Goal: Check status: Check status

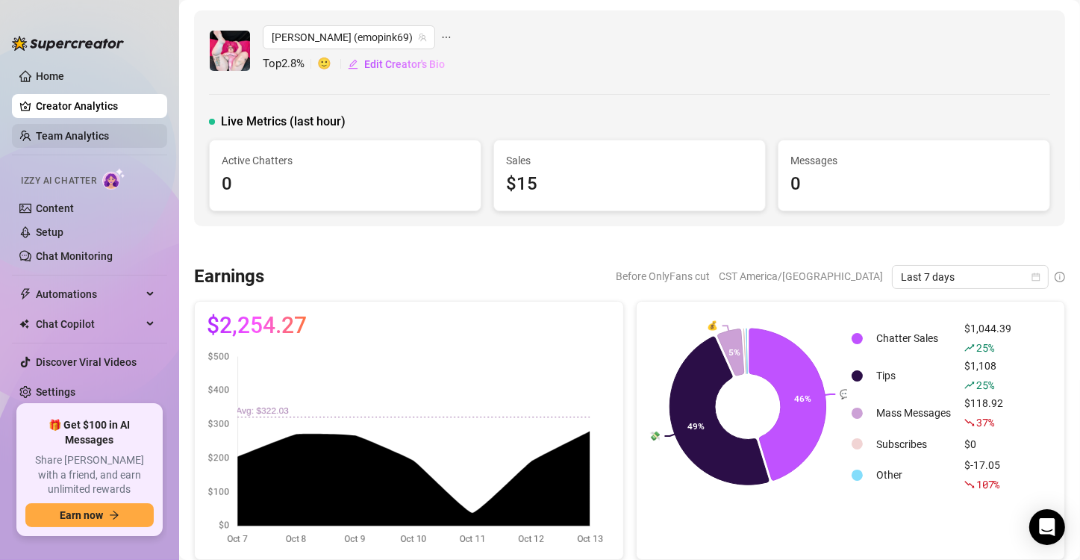
click at [51, 133] on link "Team Analytics" at bounding box center [72, 136] width 73 height 12
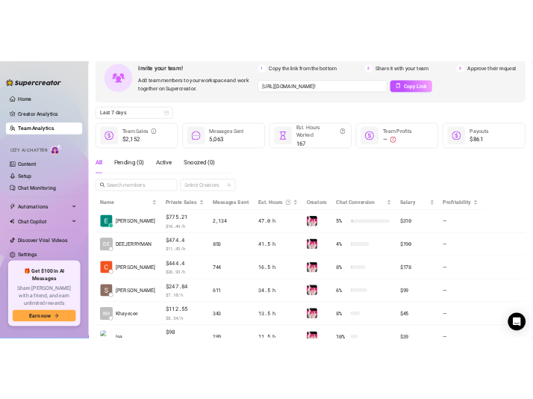
scroll to position [86, 0]
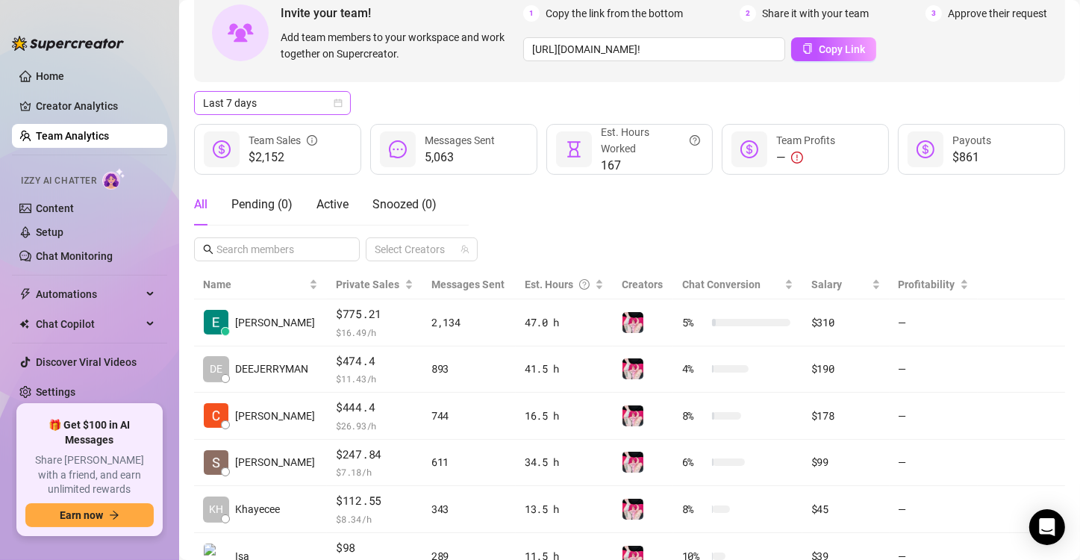
click at [282, 99] on span "Last 7 days" at bounding box center [272, 103] width 139 height 22
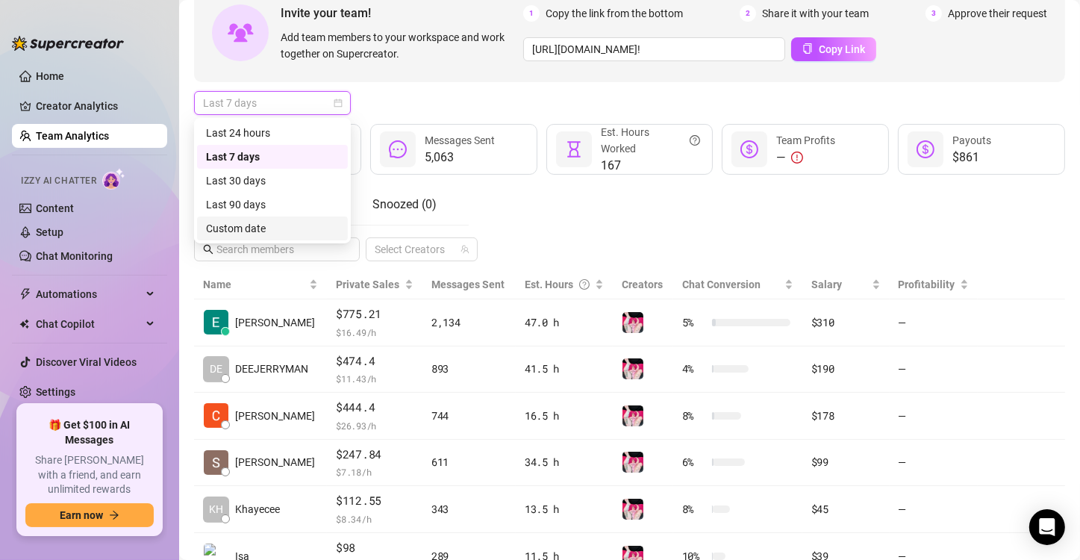
click at [258, 222] on div "Custom date" at bounding box center [272, 228] width 133 height 16
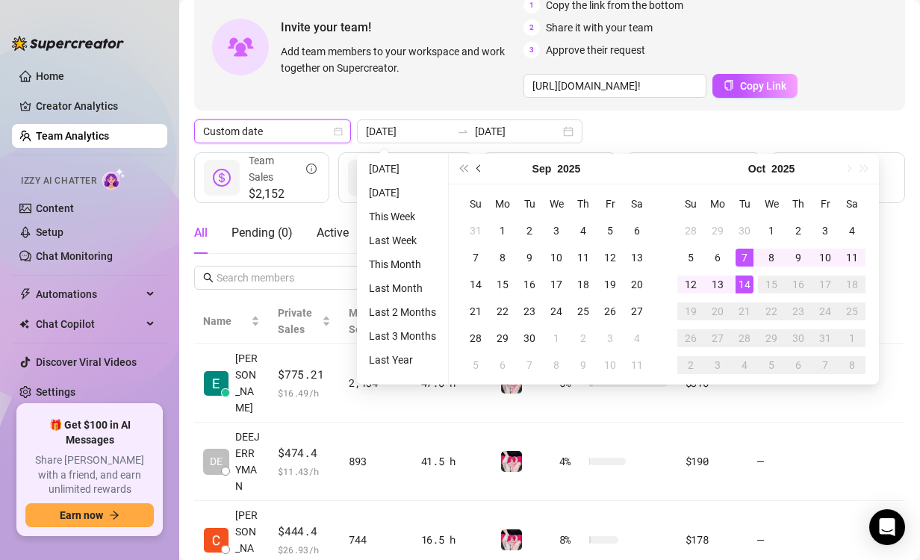
click at [480, 164] on button "Previous month (PageUp)" at bounding box center [479, 169] width 16 height 30
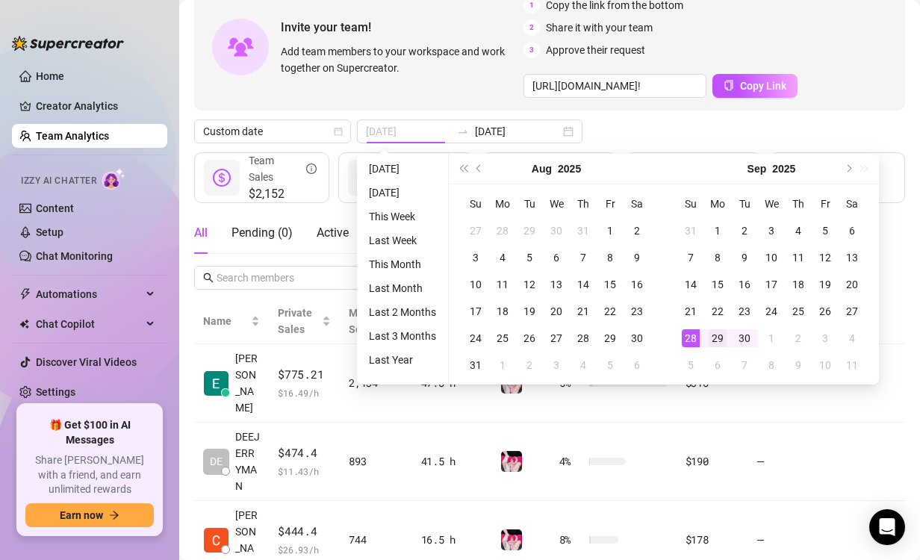
type input "[DATE]"
click at [722, 337] on div "29" at bounding box center [717, 338] width 18 height 18
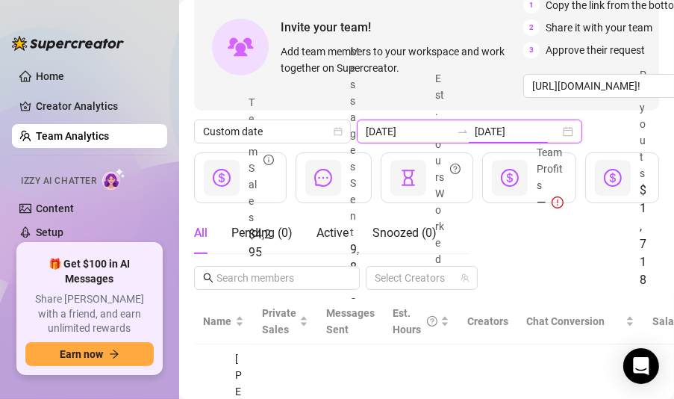
click at [554, 128] on div "[DATE] [DATE]" at bounding box center [469, 131] width 225 height 24
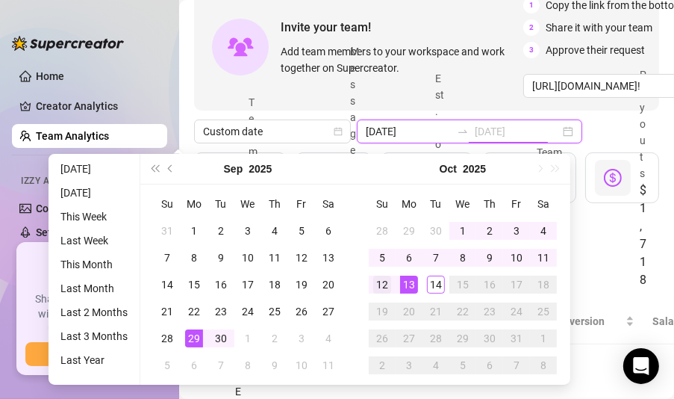
type input "[DATE]"
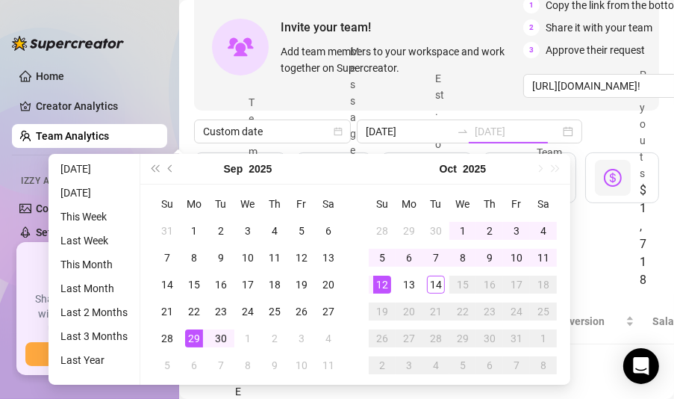
click at [379, 284] on div "12" at bounding box center [382, 284] width 18 height 18
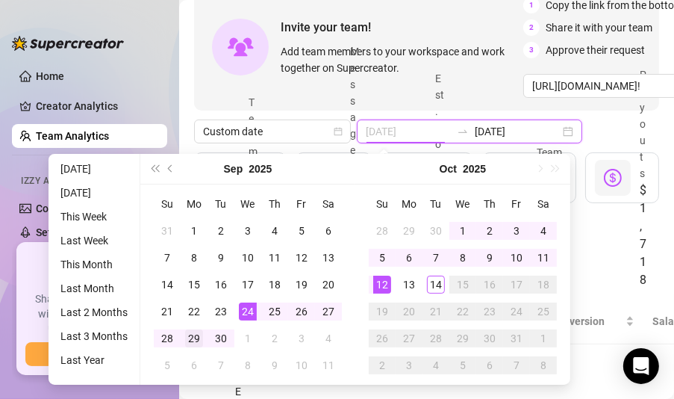
type input "[DATE]"
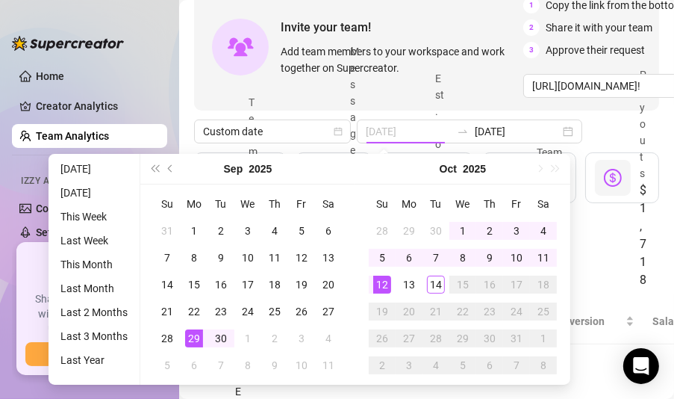
click at [193, 338] on div "29" at bounding box center [194, 338] width 18 height 18
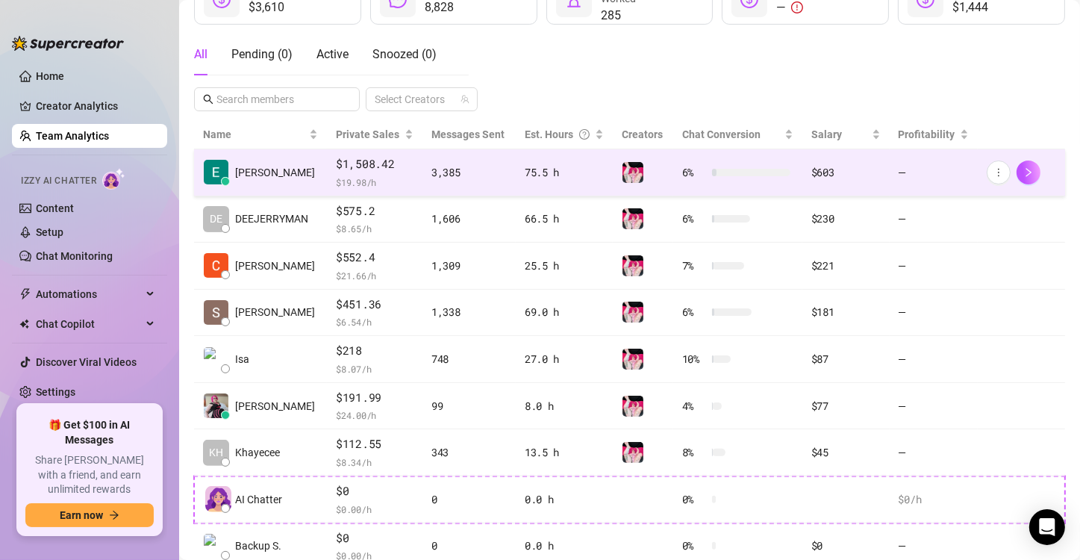
scroll to position [240, 0]
